Goal: Transaction & Acquisition: Book appointment/travel/reservation

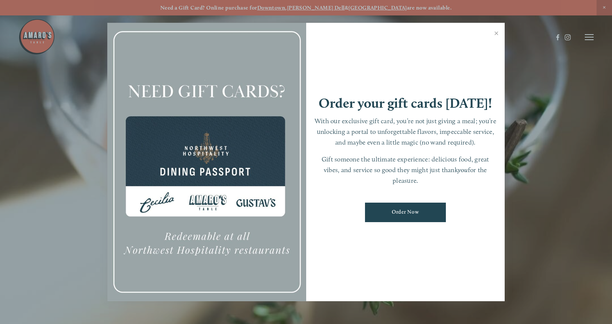
click at [499, 35] on link "Close" at bounding box center [496, 34] width 14 height 21
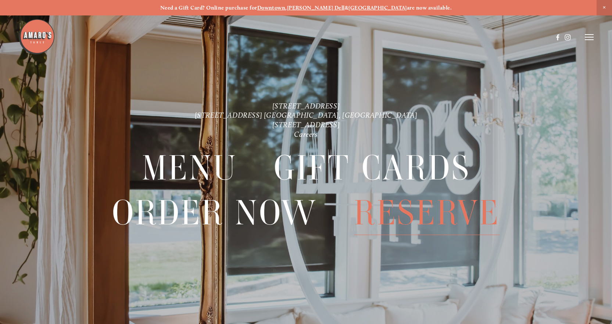
click at [411, 219] on span "Reserve" at bounding box center [427, 212] width 146 height 44
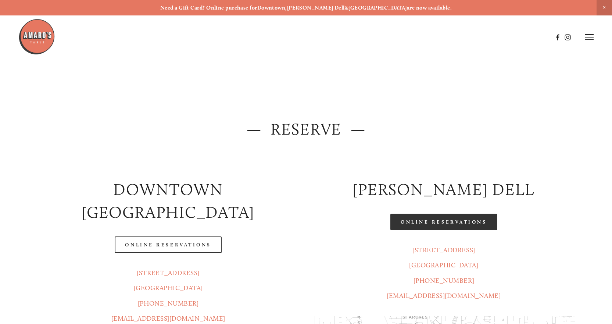
click at [426, 219] on link "Online Reservations" at bounding box center [443, 221] width 107 height 17
